Goal: Navigation & Orientation: Find specific page/section

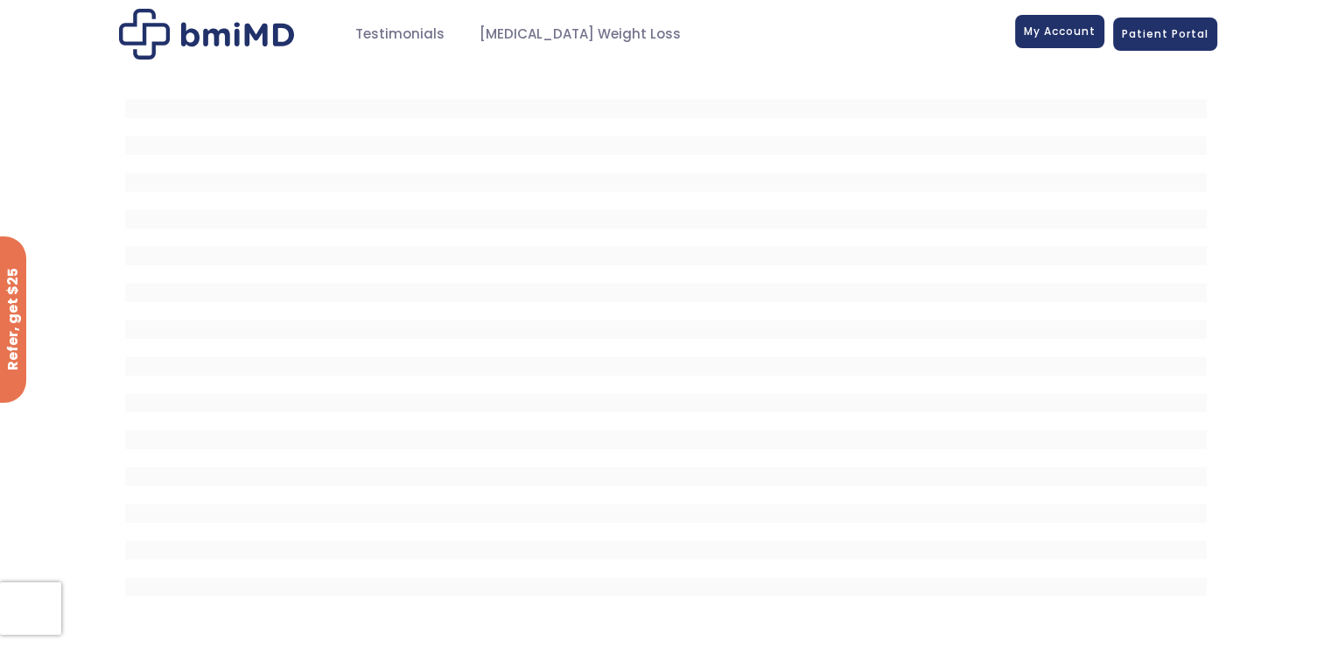
click at [1060, 31] on span "My Account" at bounding box center [1060, 31] width 72 height 15
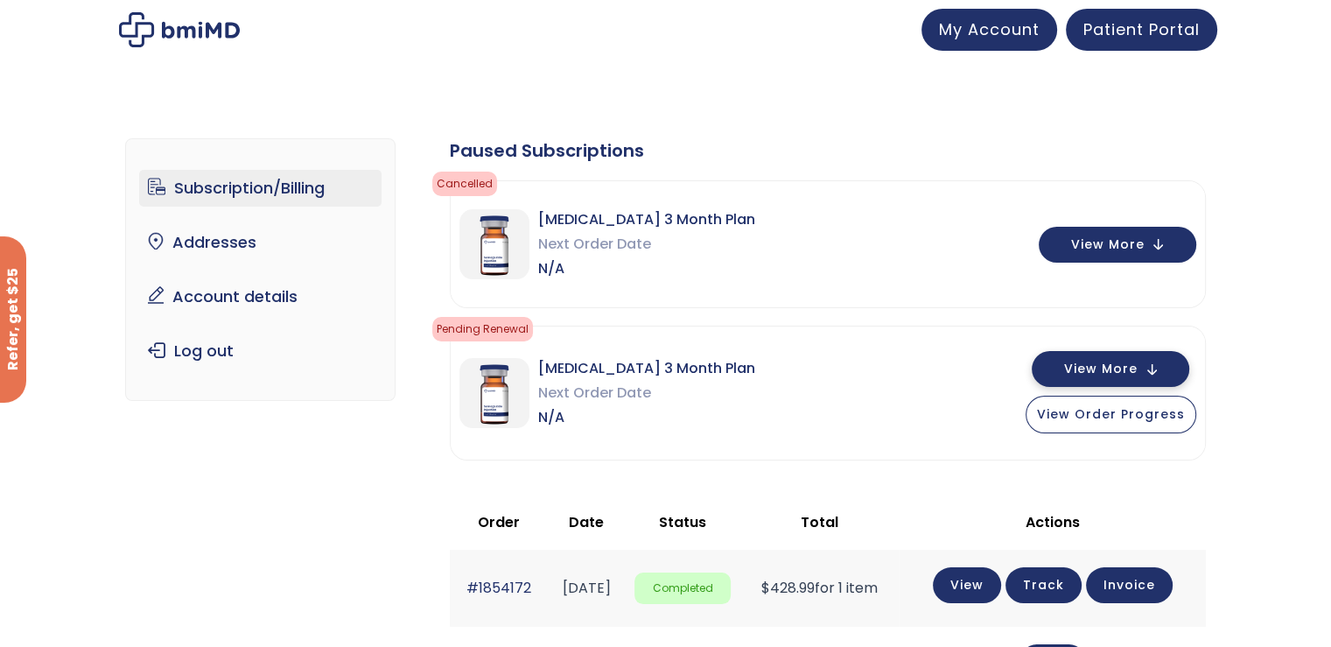
click at [1152, 374] on button "View More" at bounding box center [1110, 369] width 157 height 36
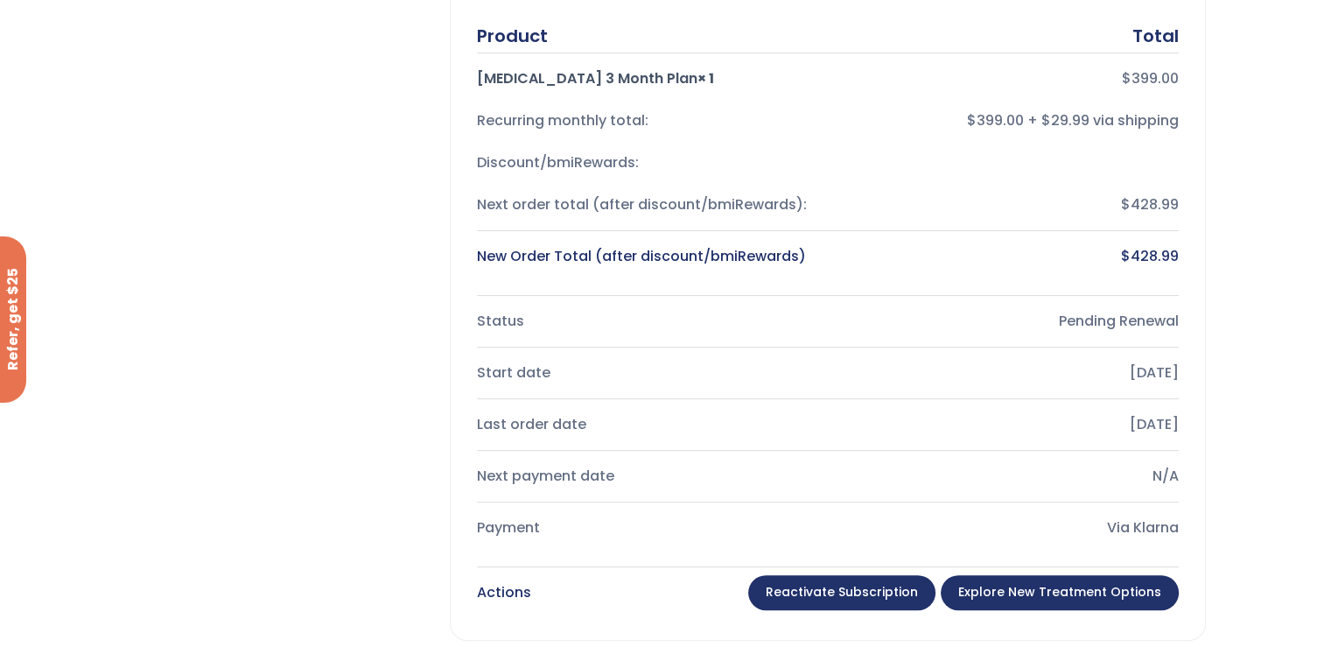
scroll to position [612, 0]
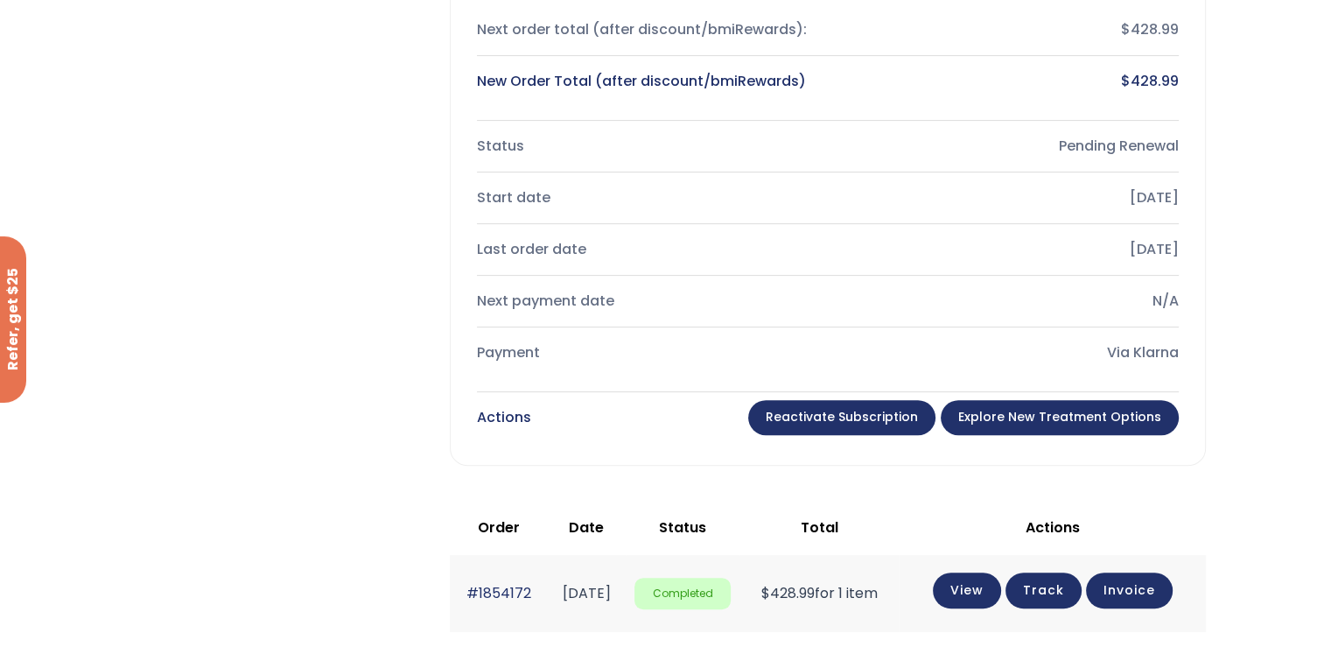
click at [1004, 408] on link "Explore New Treatment Options" at bounding box center [1060, 417] width 238 height 35
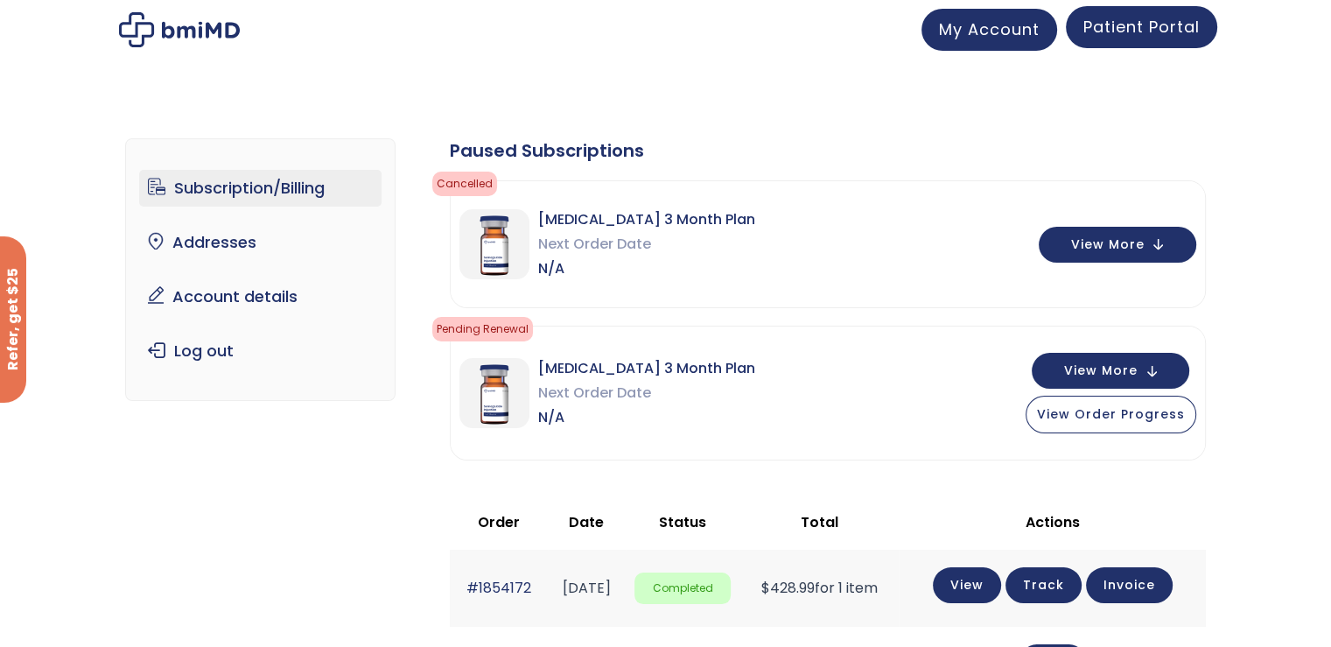
click at [1107, 26] on span "Patient Portal" at bounding box center [1141, 27] width 116 height 22
